Goal: Check status: Check status

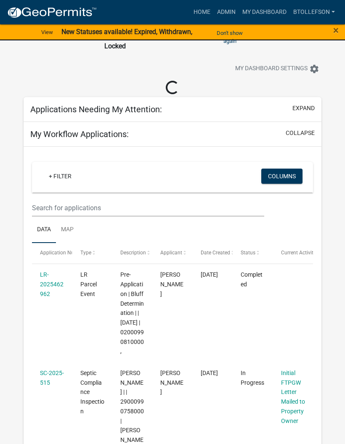
select select "3: 100"
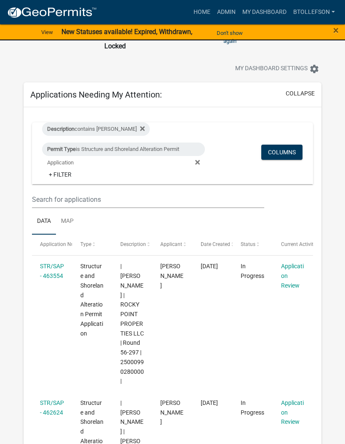
click at [228, 11] on link "Admin" at bounding box center [225, 12] width 25 height 16
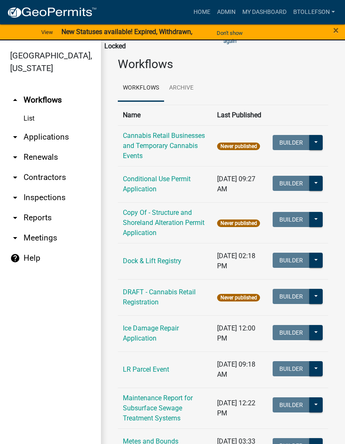
click at [45, 141] on link "arrow_drop_down Applications" at bounding box center [50, 137] width 101 height 20
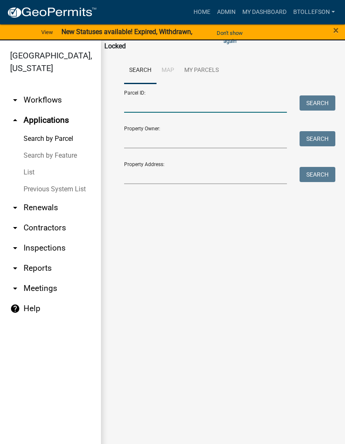
click at [179, 106] on input "Parcel ID:" at bounding box center [205, 103] width 163 height 17
type input "08000330248002"
click at [318, 100] on button "Search" at bounding box center [317, 102] width 36 height 15
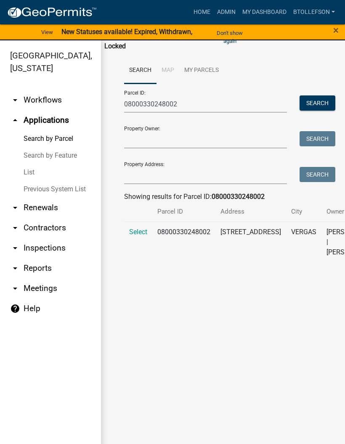
click at [140, 236] on span "Select" at bounding box center [138, 232] width 18 height 8
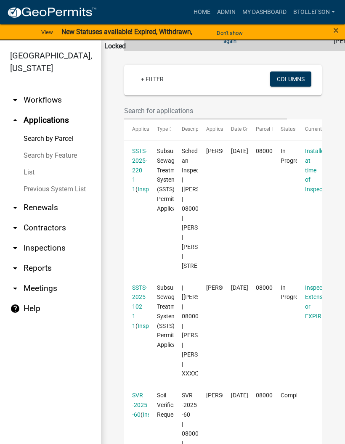
scroll to position [212, 0]
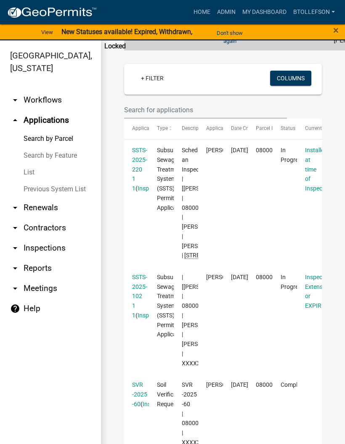
click at [141, 190] on link "SSTS-2025-220 1 1" at bounding box center [139, 169] width 15 height 45
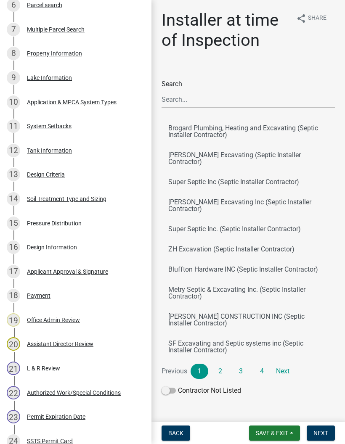
scroll to position [302, 0]
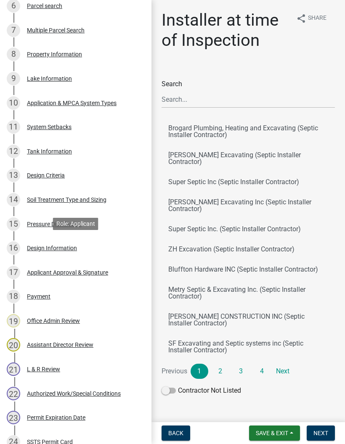
click at [73, 249] on div "Design Information" at bounding box center [52, 248] width 50 height 6
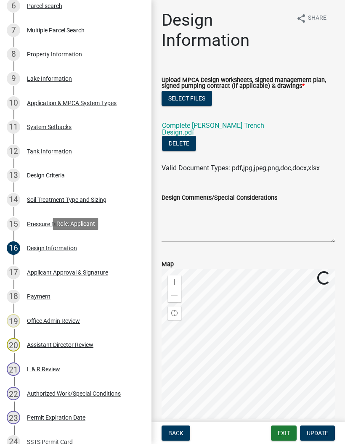
click at [249, 129] on link "Complete [PERSON_NAME] Trench Design.pdf" at bounding box center [213, 128] width 102 height 15
